Goal: Navigation & Orientation: Find specific page/section

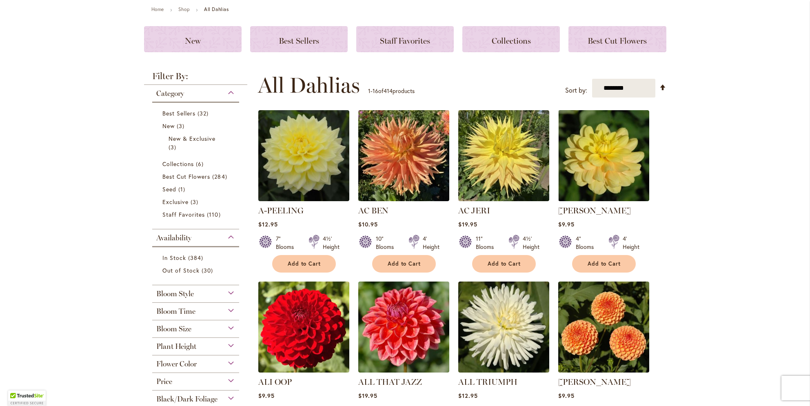
scroll to position [94, 0]
click at [380, 38] on span "Staff Favorites" at bounding box center [405, 41] width 50 height 10
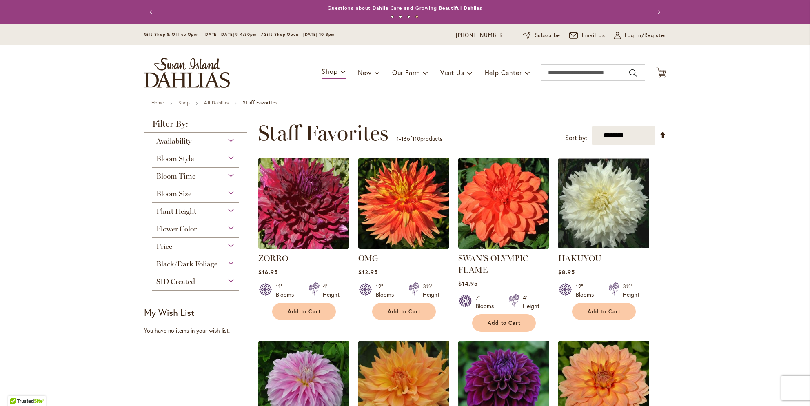
click at [216, 101] on link "All Dahlias" at bounding box center [216, 103] width 25 height 6
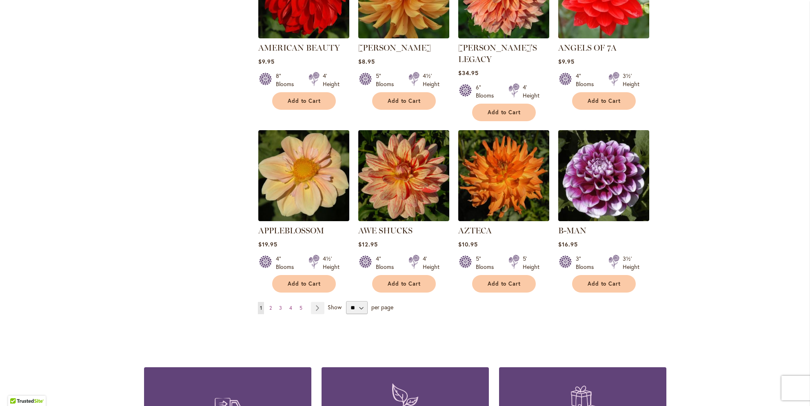
scroll to position [600, 0]
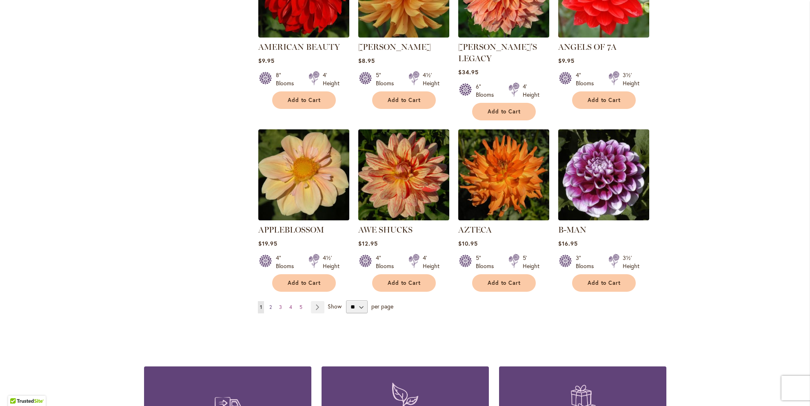
click at [269, 304] on span "2" at bounding box center [270, 307] width 2 height 6
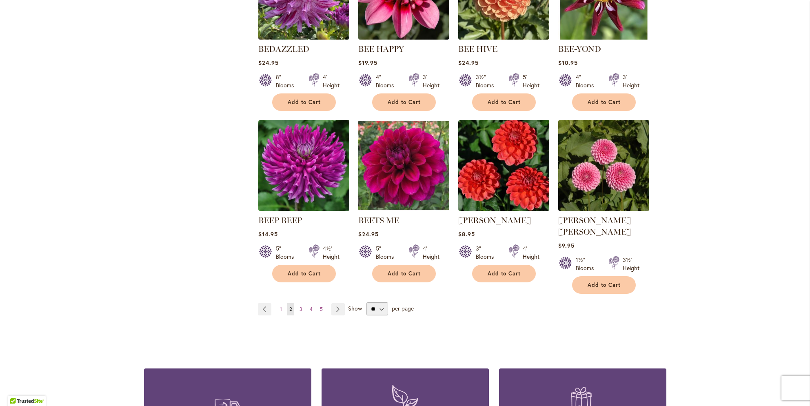
scroll to position [611, 0]
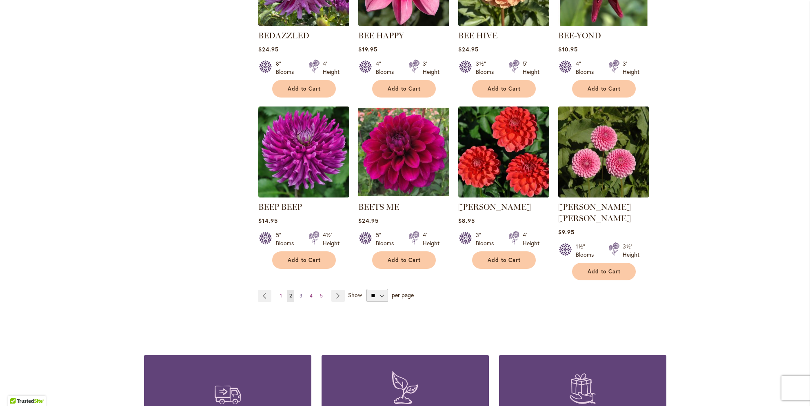
click at [300, 293] on span "3" at bounding box center [301, 296] width 3 height 6
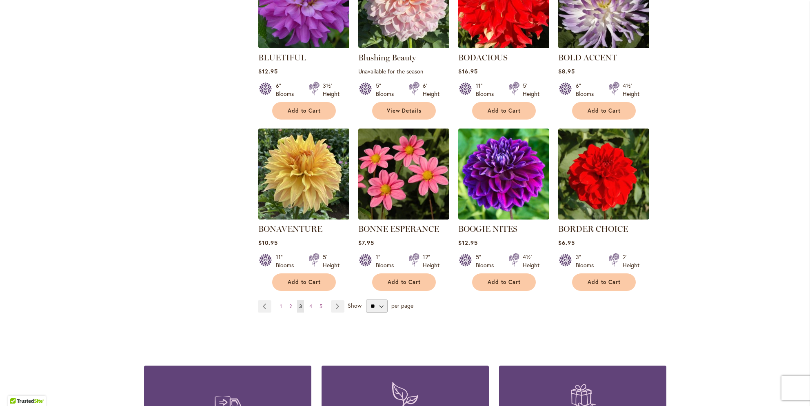
scroll to position [590, 0]
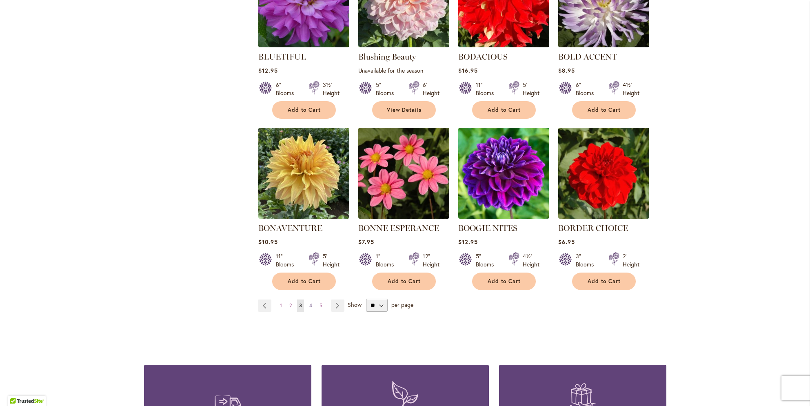
click at [309, 304] on span "4" at bounding box center [310, 305] width 3 height 6
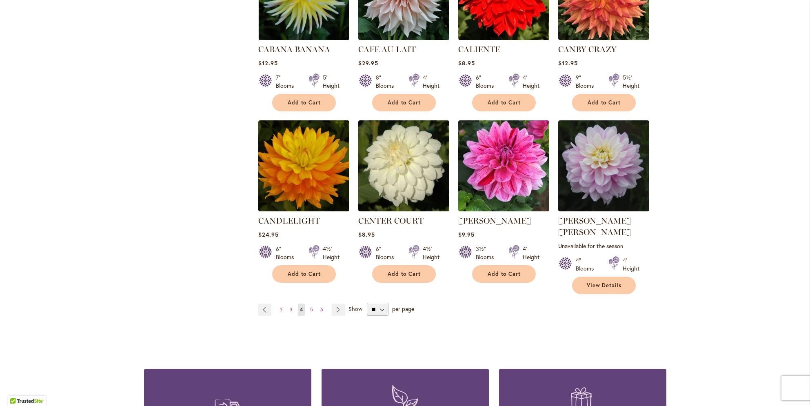
scroll to position [612, 0]
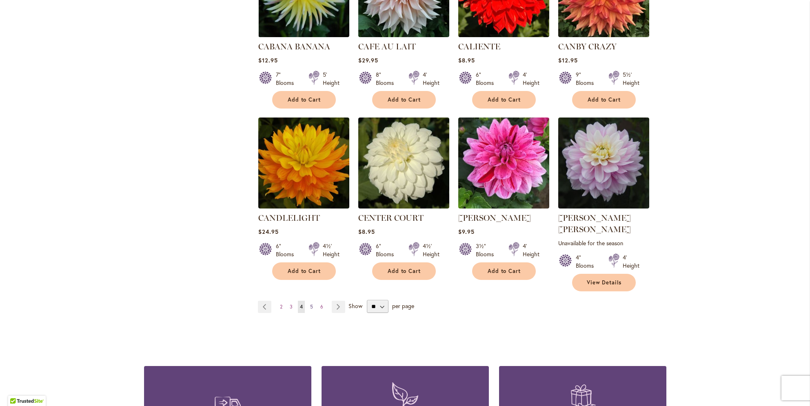
click at [310, 304] on span "5" at bounding box center [311, 307] width 3 height 6
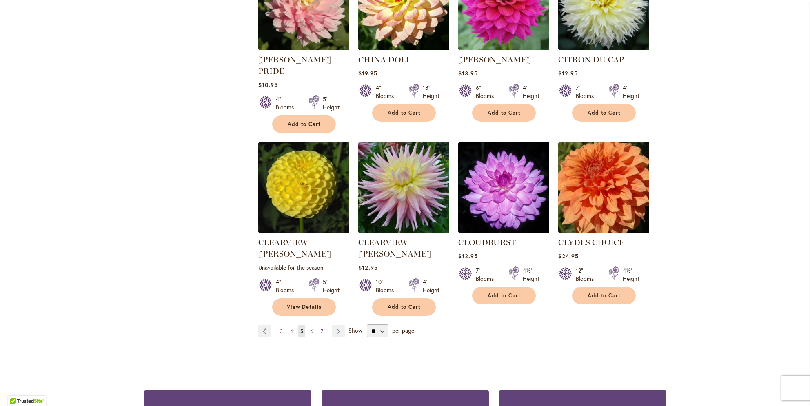
click at [311, 328] on span "6" at bounding box center [312, 331] width 3 height 6
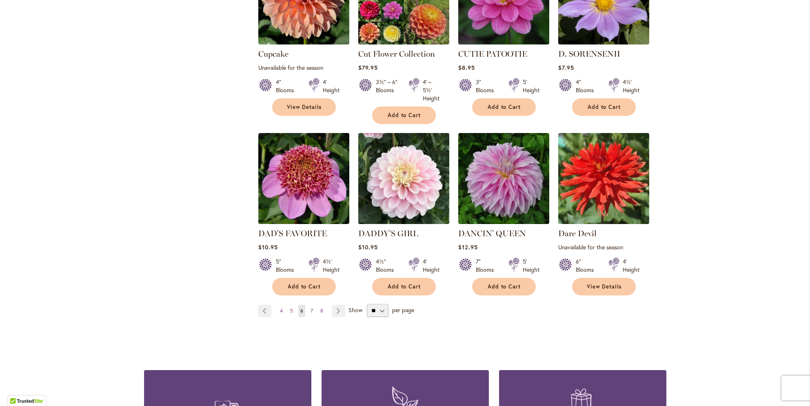
click at [311, 308] on span "7" at bounding box center [312, 311] width 2 height 6
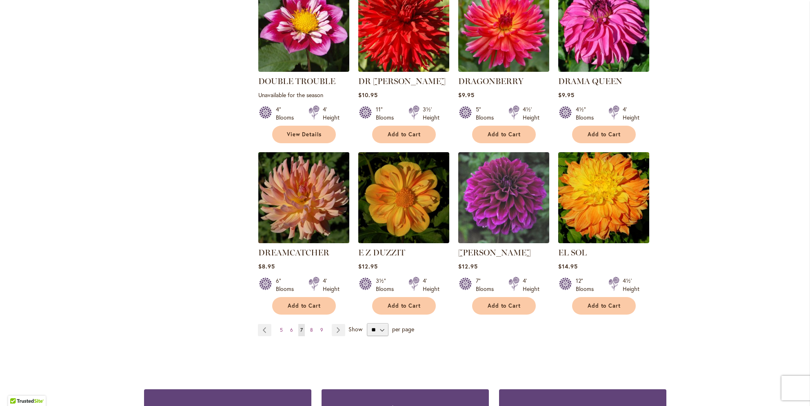
scroll to position [590, 0]
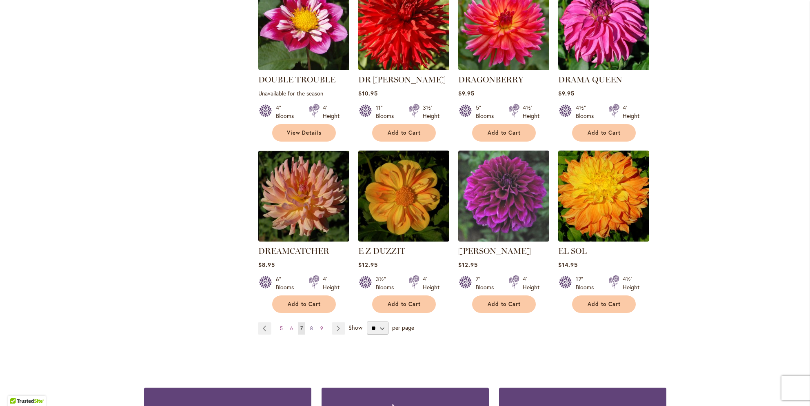
click at [310, 325] on span "8" at bounding box center [311, 328] width 3 height 6
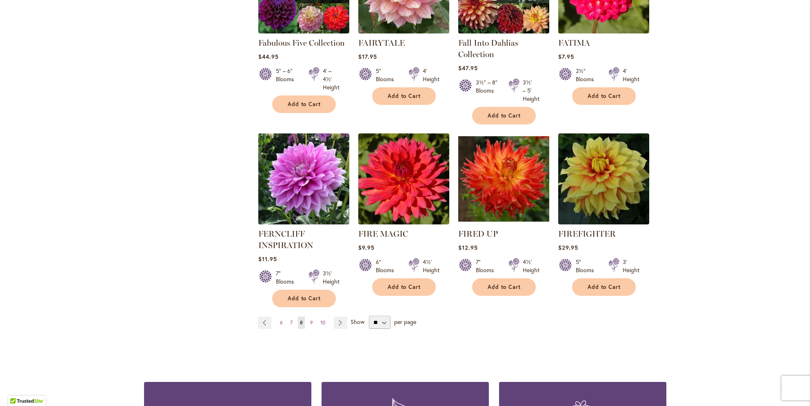
scroll to position [605, 0]
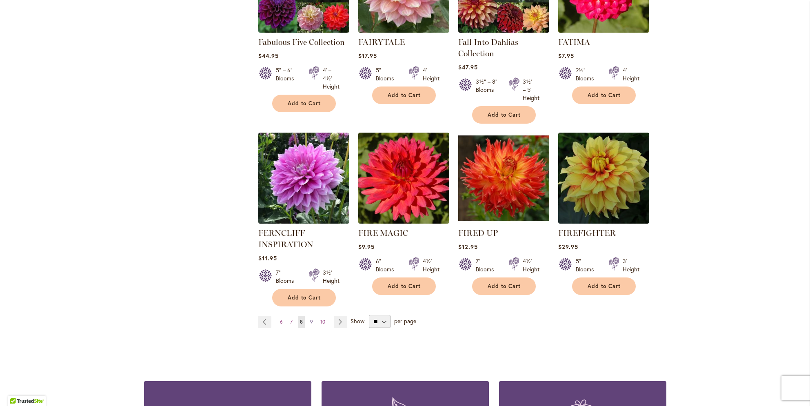
click at [310, 319] on span "9" at bounding box center [311, 322] width 3 height 6
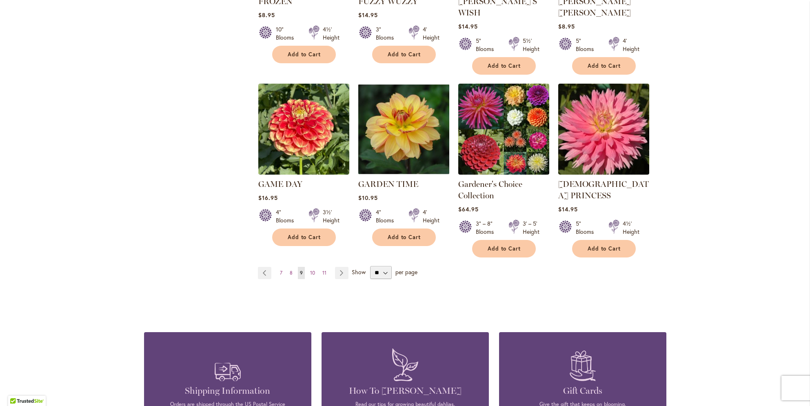
scroll to position [670, 0]
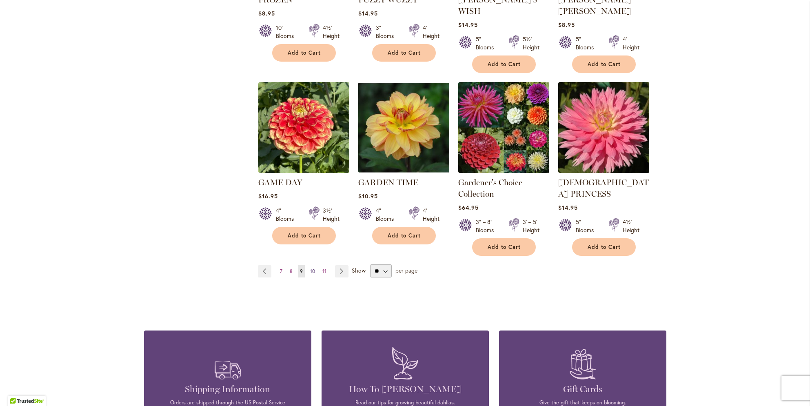
click at [311, 268] on span "10" at bounding box center [312, 271] width 5 height 6
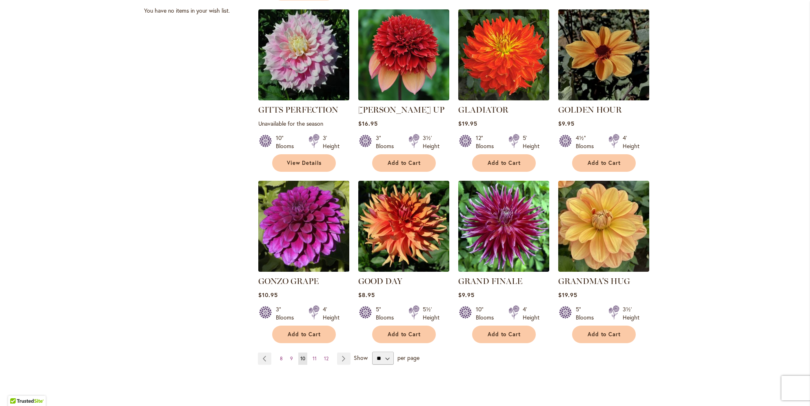
scroll to position [554, 0]
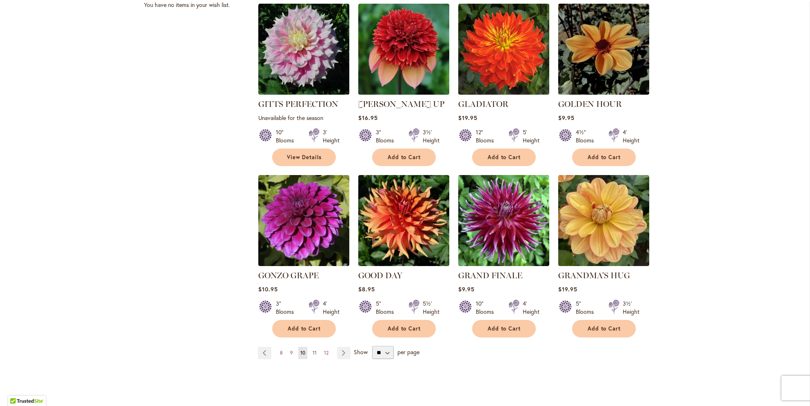
click at [313, 350] on span "11" at bounding box center [315, 353] width 4 height 6
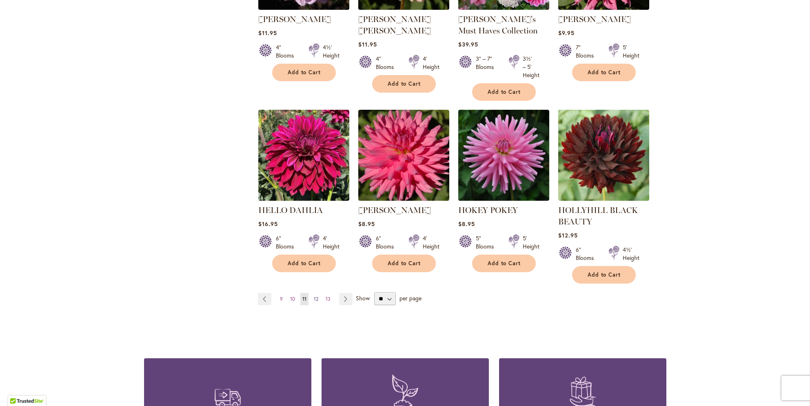
click at [314, 293] on link "Page 12" at bounding box center [316, 299] width 9 height 12
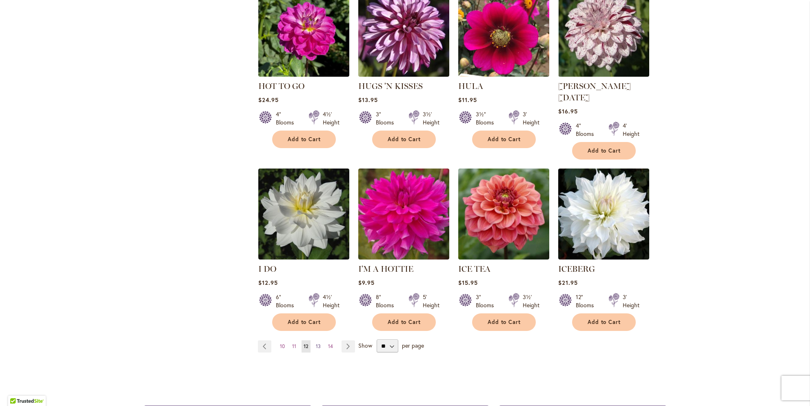
click at [317, 343] on span "13" at bounding box center [318, 346] width 5 height 6
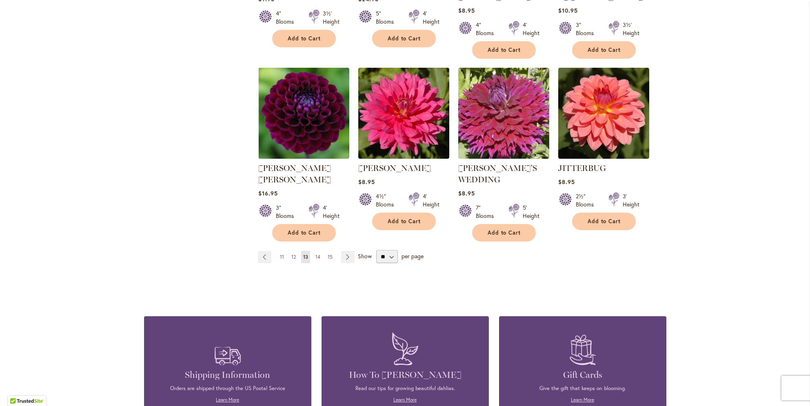
scroll to position [677, 0]
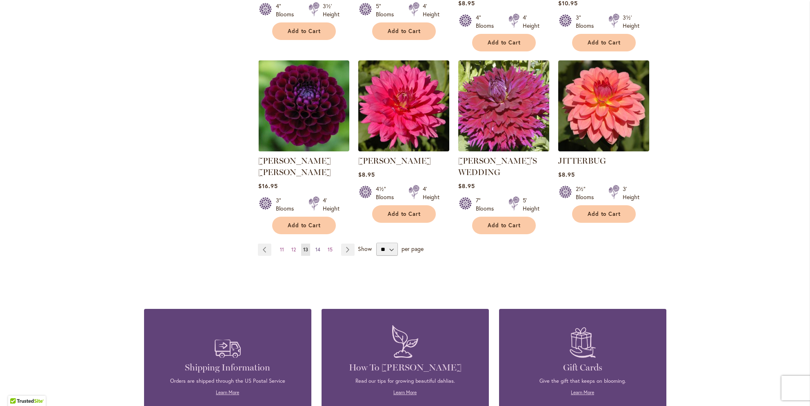
click at [316, 247] on span "14" at bounding box center [318, 250] width 5 height 6
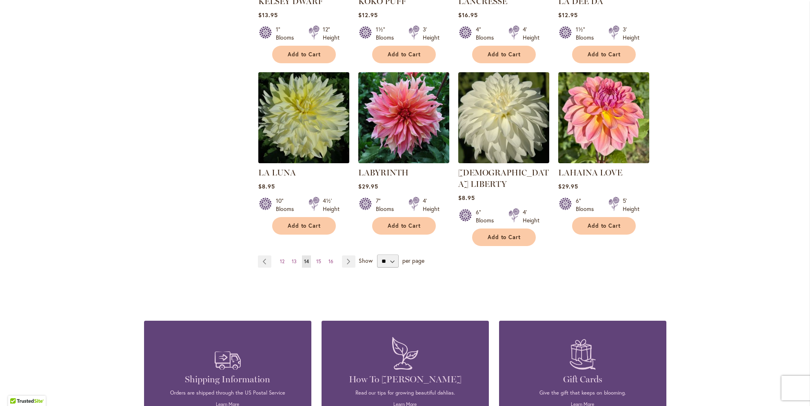
scroll to position [651, 0]
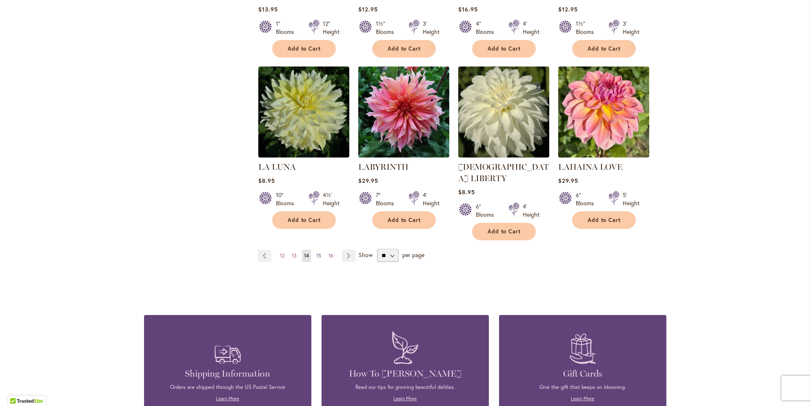
click at [316, 253] on span "15" at bounding box center [318, 256] width 5 height 6
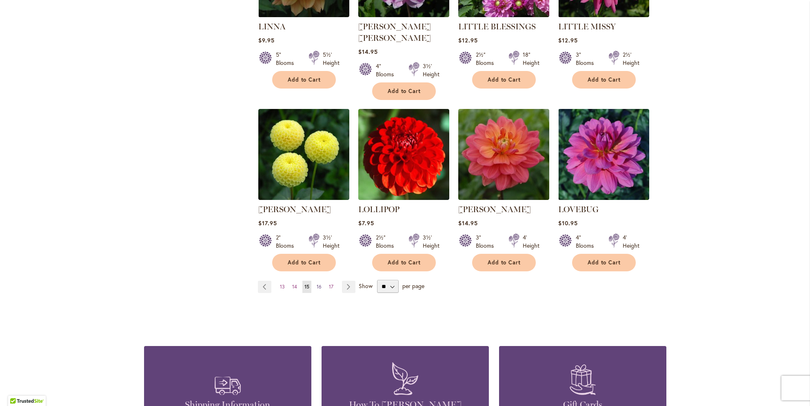
scroll to position [0, 0]
click at [317, 284] on span "16" at bounding box center [319, 287] width 5 height 6
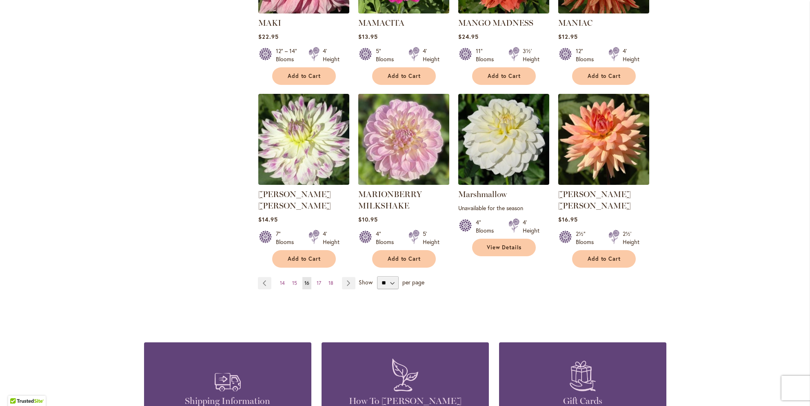
scroll to position [638, 0]
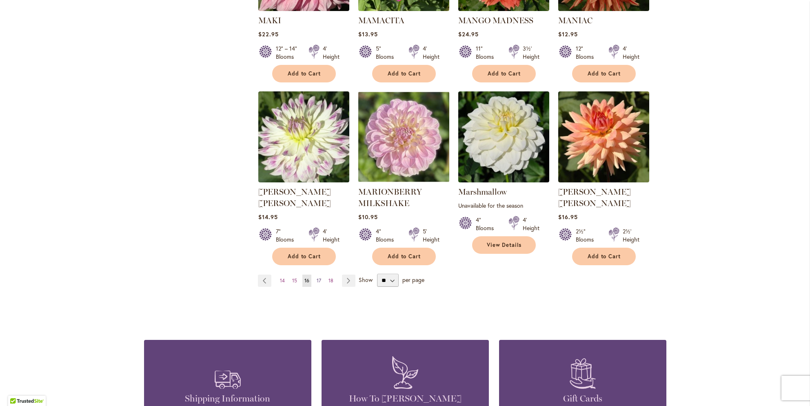
click at [318, 278] on span "17" at bounding box center [319, 281] width 4 height 6
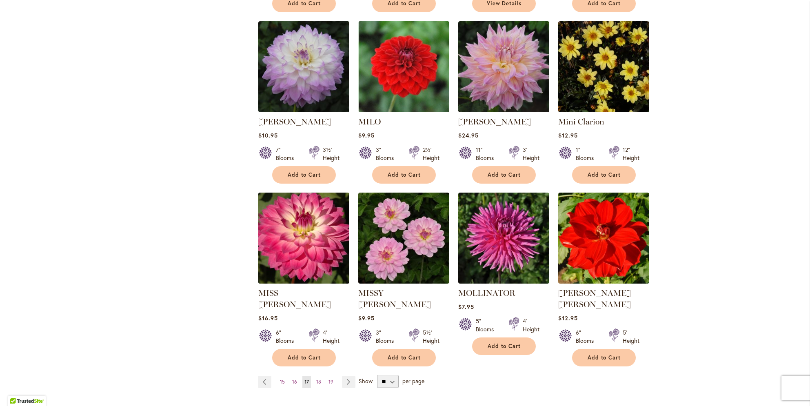
scroll to position [531, 0]
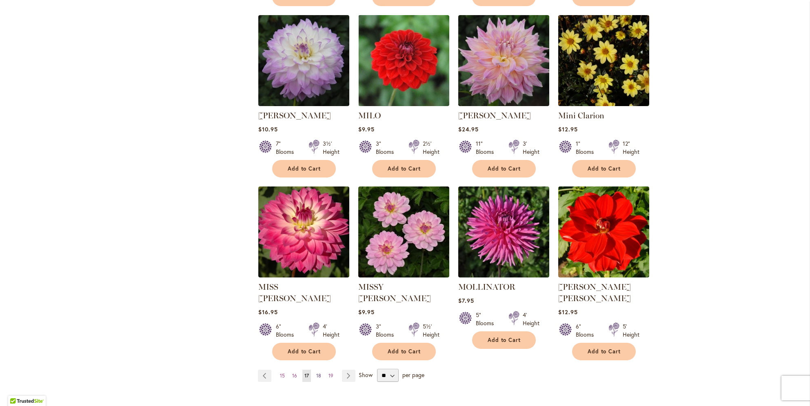
click at [318, 370] on link "Page 18" at bounding box center [318, 376] width 9 height 12
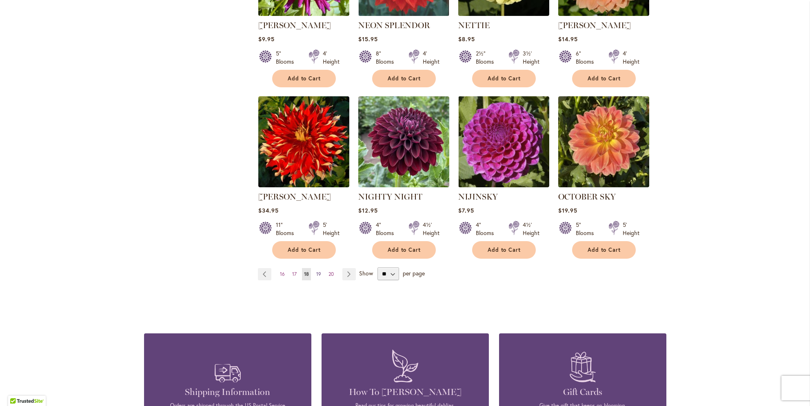
scroll to position [634, 0]
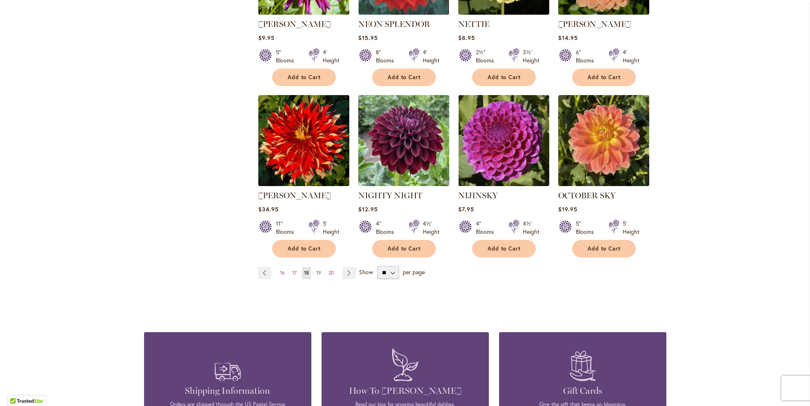
click at [316, 270] on span "19" at bounding box center [318, 273] width 5 height 6
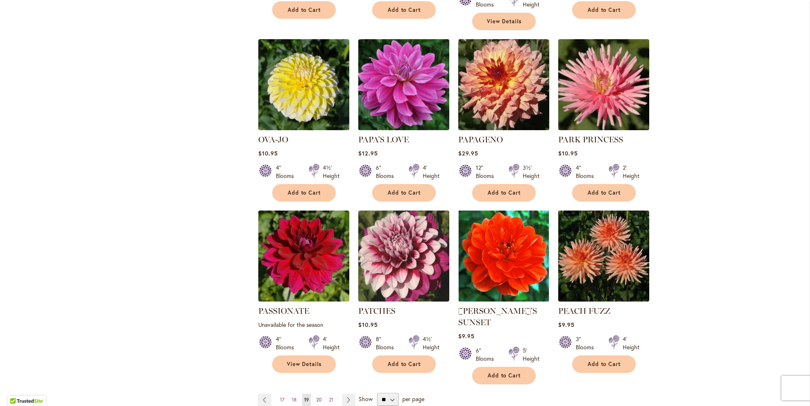
click at [316, 397] on span "20" at bounding box center [318, 400] width 5 height 6
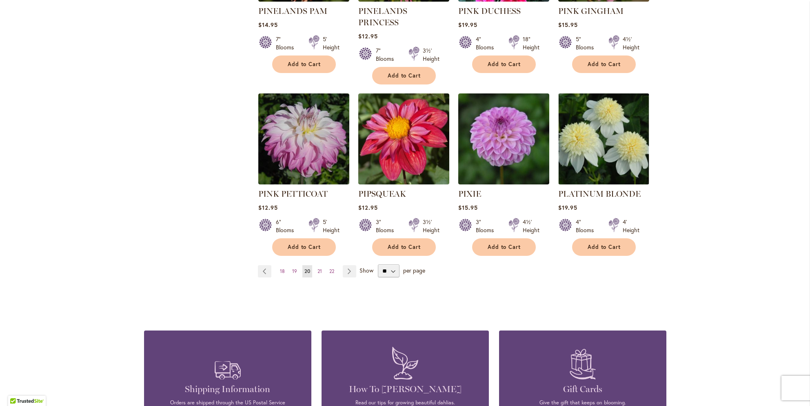
scroll to position [665, 0]
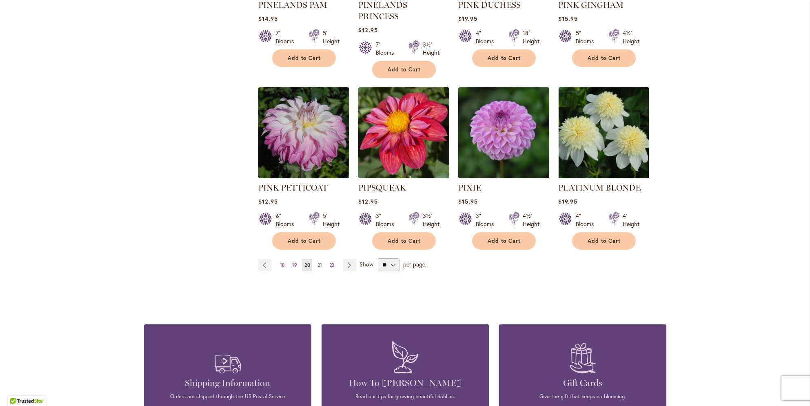
click at [318, 262] on span "21" at bounding box center [320, 265] width 4 height 6
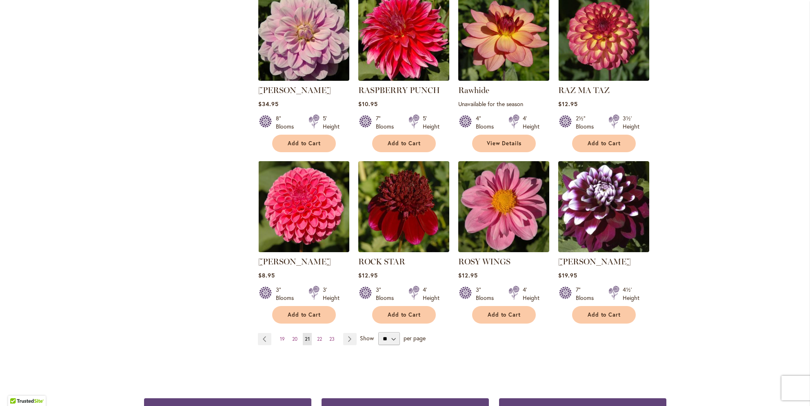
scroll to position [570, 0]
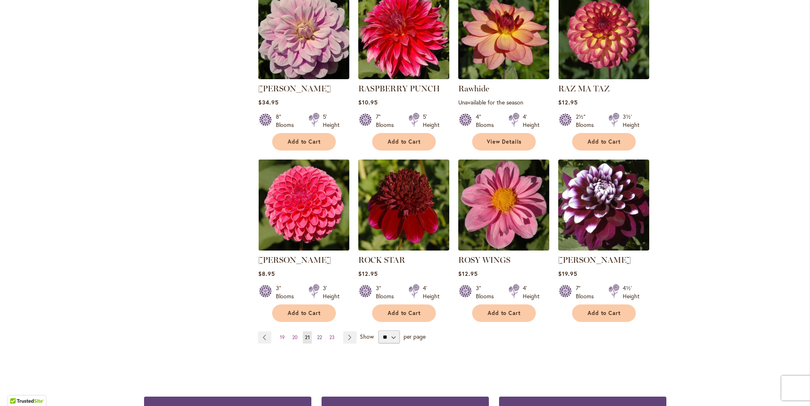
click at [317, 334] on span "22" at bounding box center [319, 337] width 5 height 6
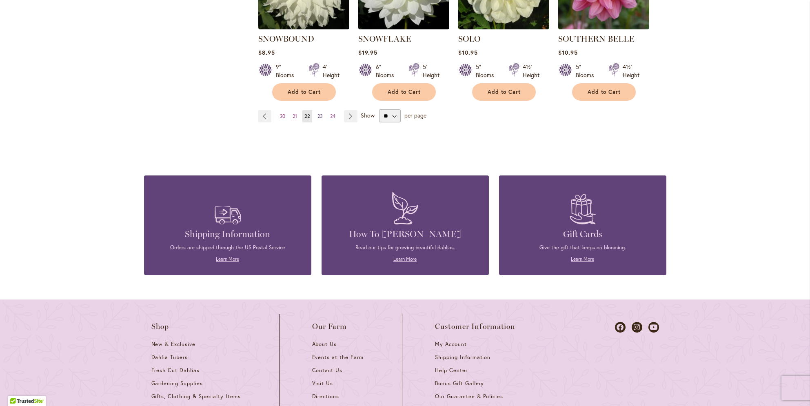
click at [318, 113] on span "23" at bounding box center [320, 116] width 5 height 6
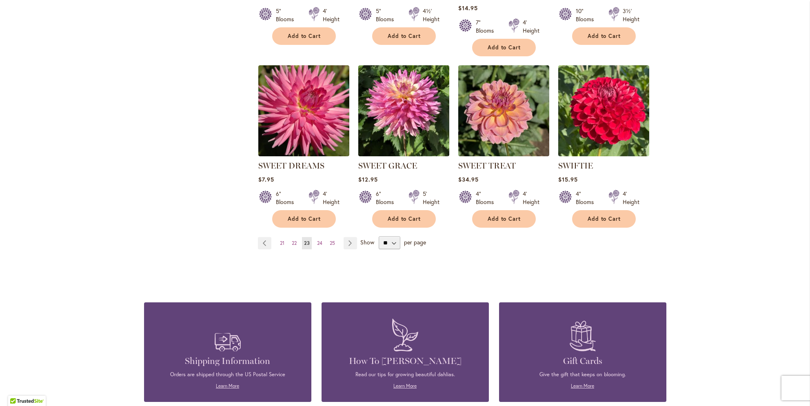
scroll to position [668, 0]
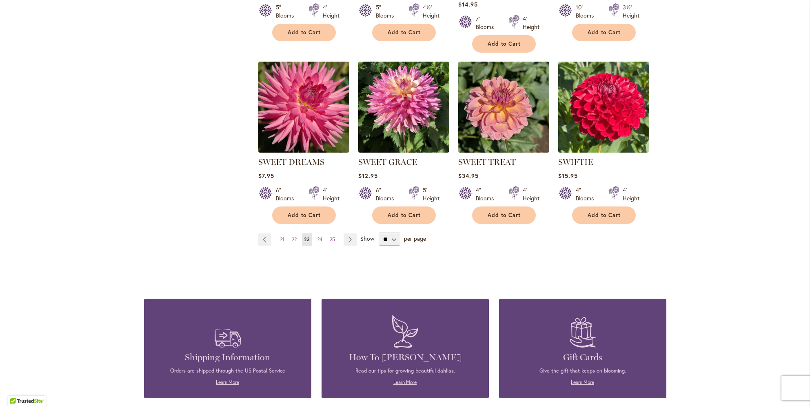
click at [317, 237] on span "24" at bounding box center [319, 239] width 5 height 6
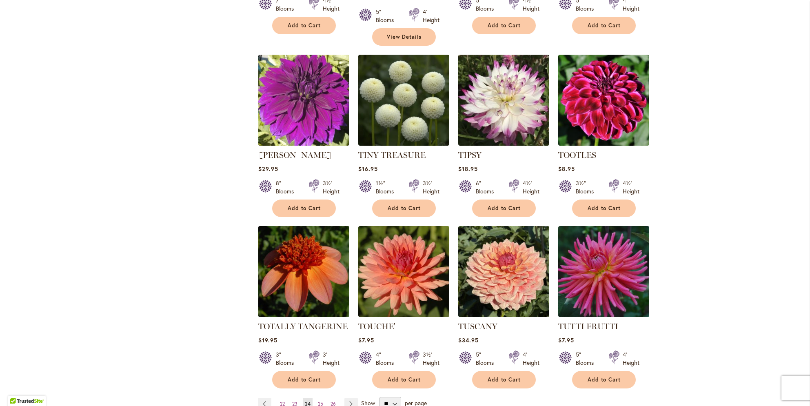
scroll to position [514, 0]
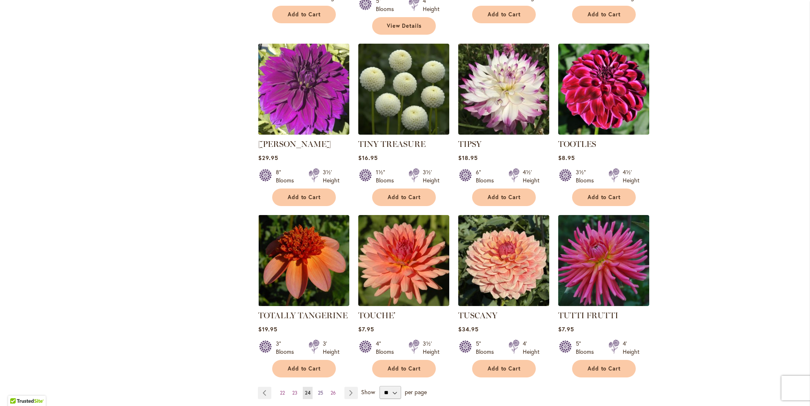
click at [320, 390] on span "25" at bounding box center [320, 393] width 5 height 6
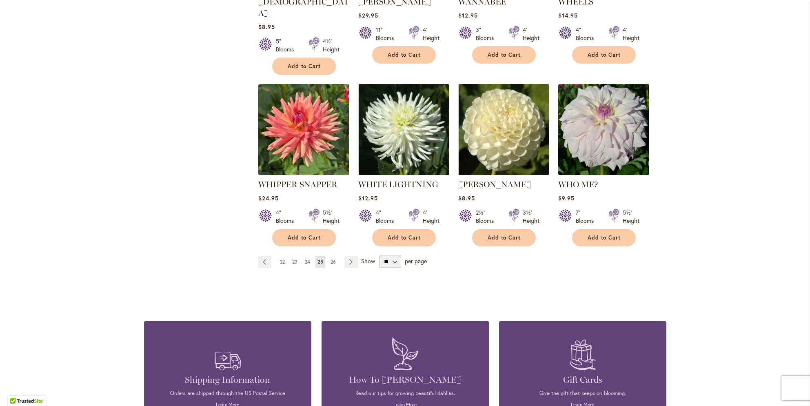
scroll to position [653, 0]
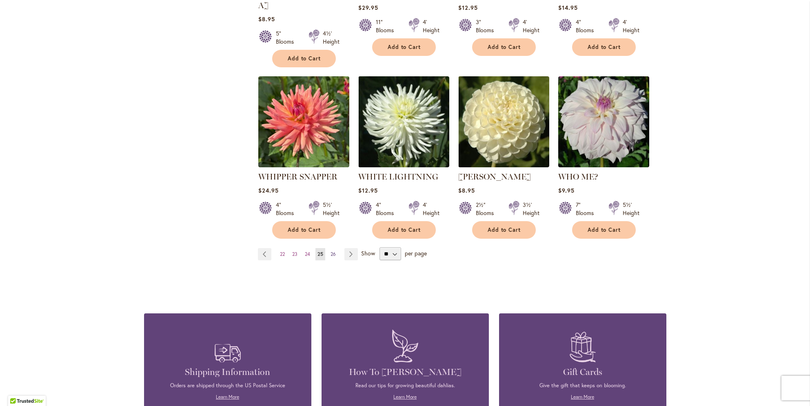
click at [331, 251] on span "26" at bounding box center [333, 254] width 5 height 6
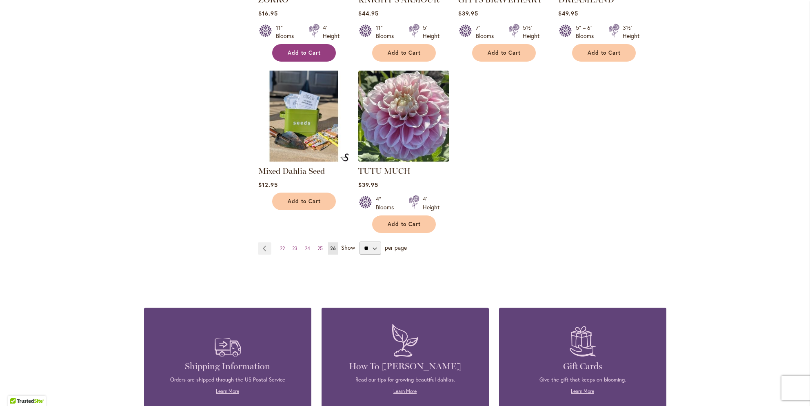
scroll to position [651, 0]
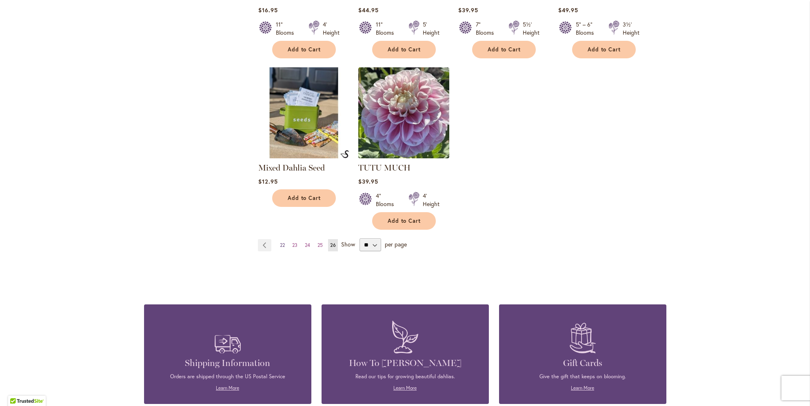
click at [280, 242] on span "22" at bounding box center [282, 245] width 5 height 6
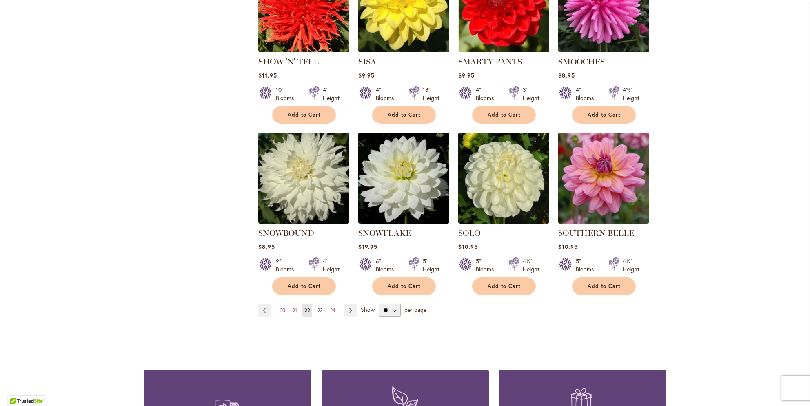
click at [318, 307] on span "23" at bounding box center [320, 310] width 5 height 6
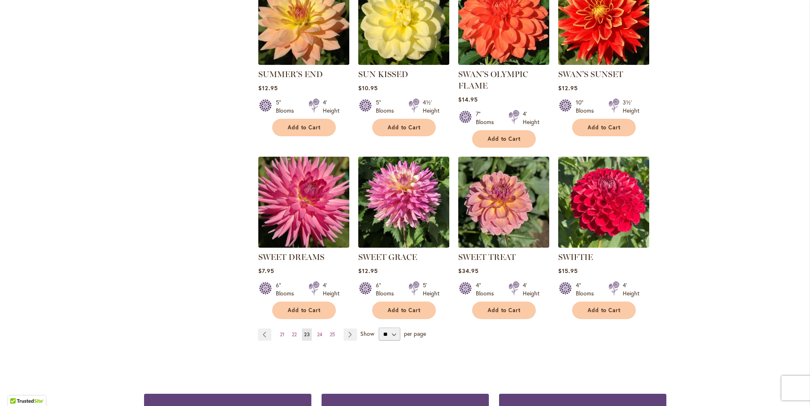
scroll to position [573, 0]
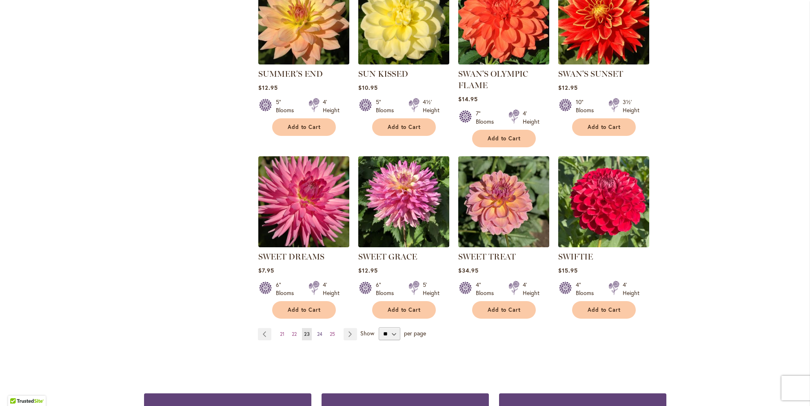
click at [318, 333] on span "24" at bounding box center [319, 334] width 5 height 6
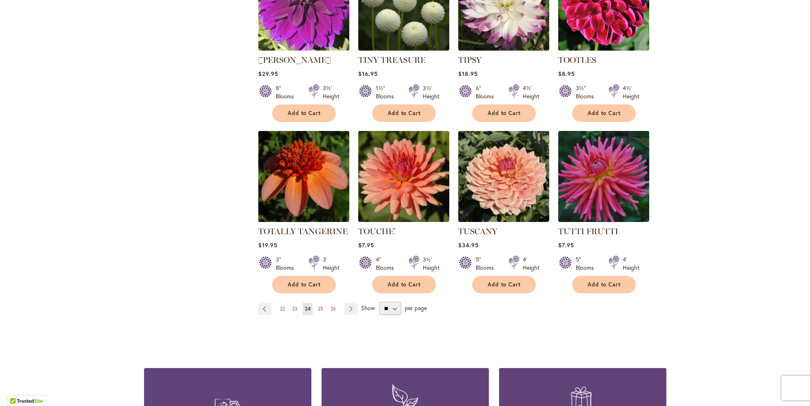
scroll to position [599, 0]
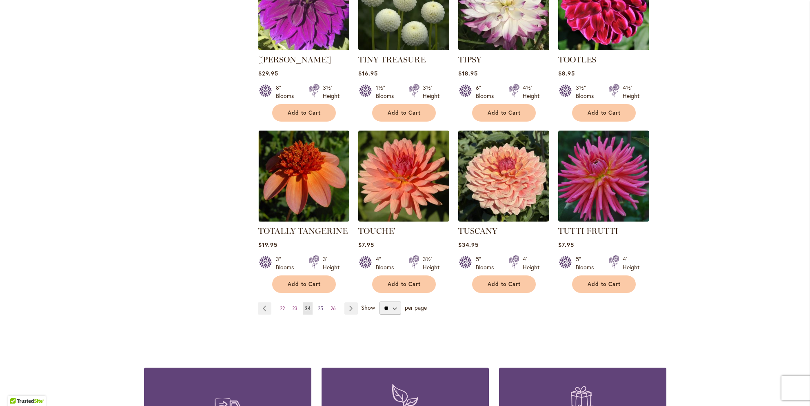
click at [319, 305] on span "25" at bounding box center [320, 308] width 5 height 6
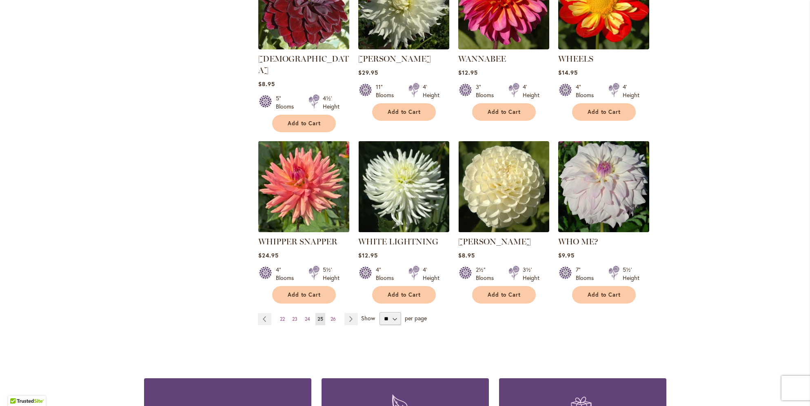
scroll to position [589, 0]
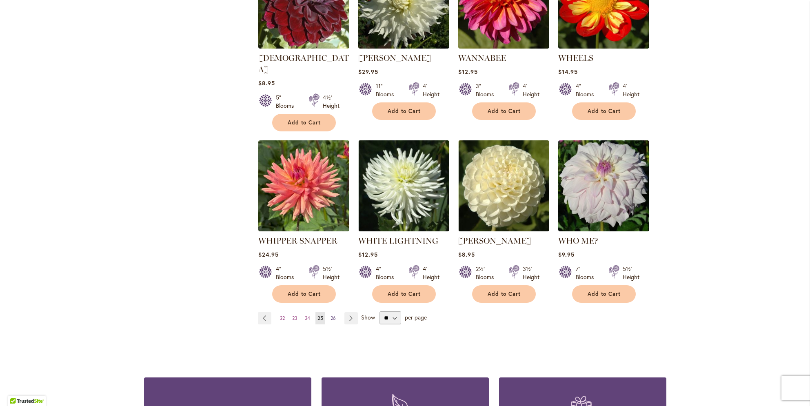
click at [334, 312] on link "Page 26" at bounding box center [333, 318] width 9 height 12
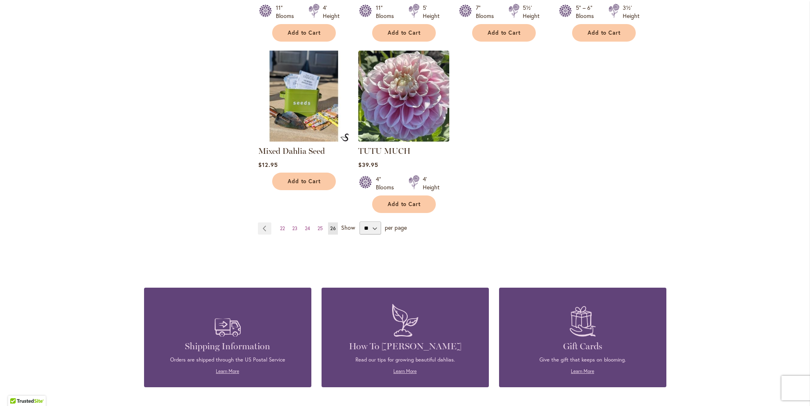
scroll to position [672, 0]
